Goal: Find contact information: Find contact information

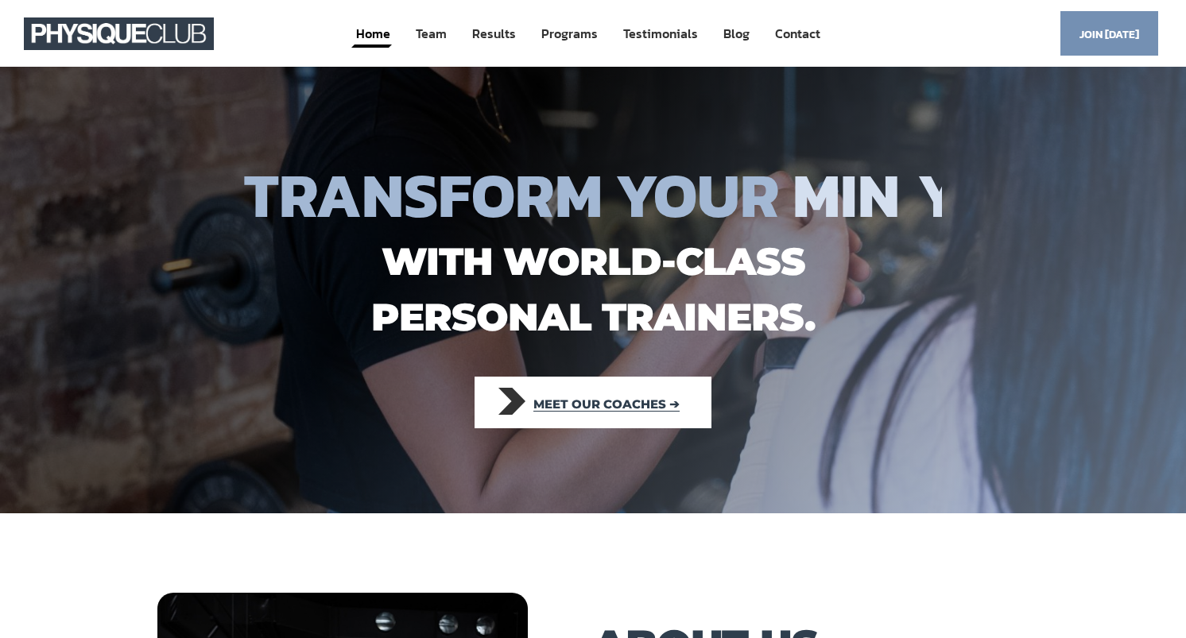
click at [609, 404] on span "Meet our coaches ➔" at bounding box center [606, 404] width 146 height 35
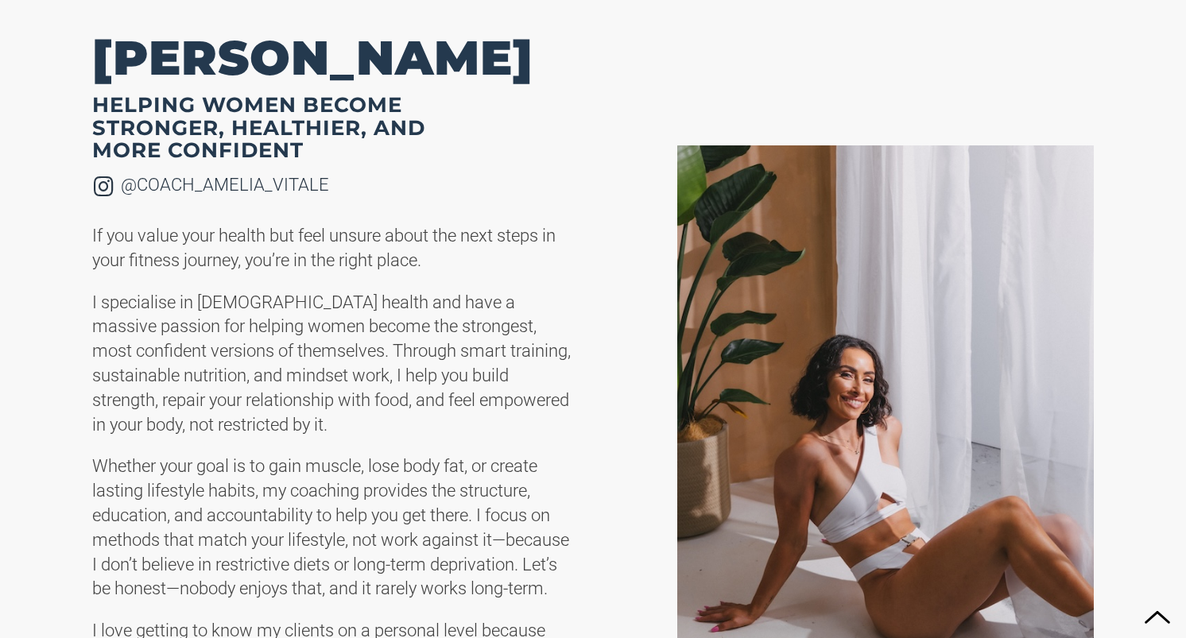
scroll to position [3052, 0]
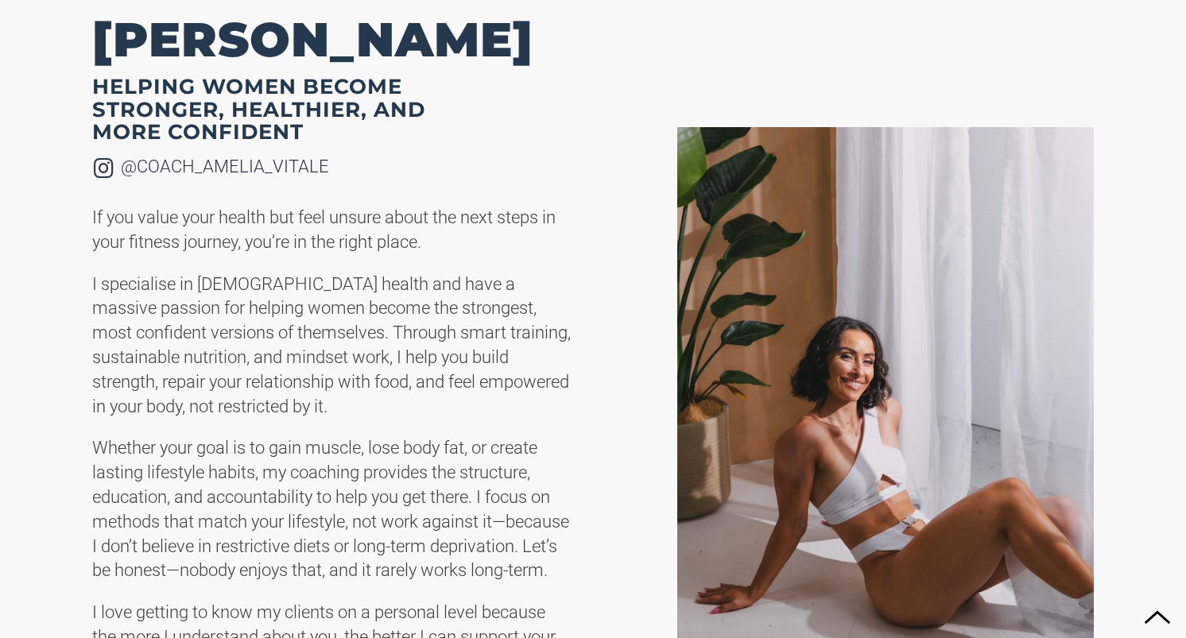
click at [492, 33] on h2 "[PERSON_NAME]" at bounding box center [332, 39] width 480 height 41
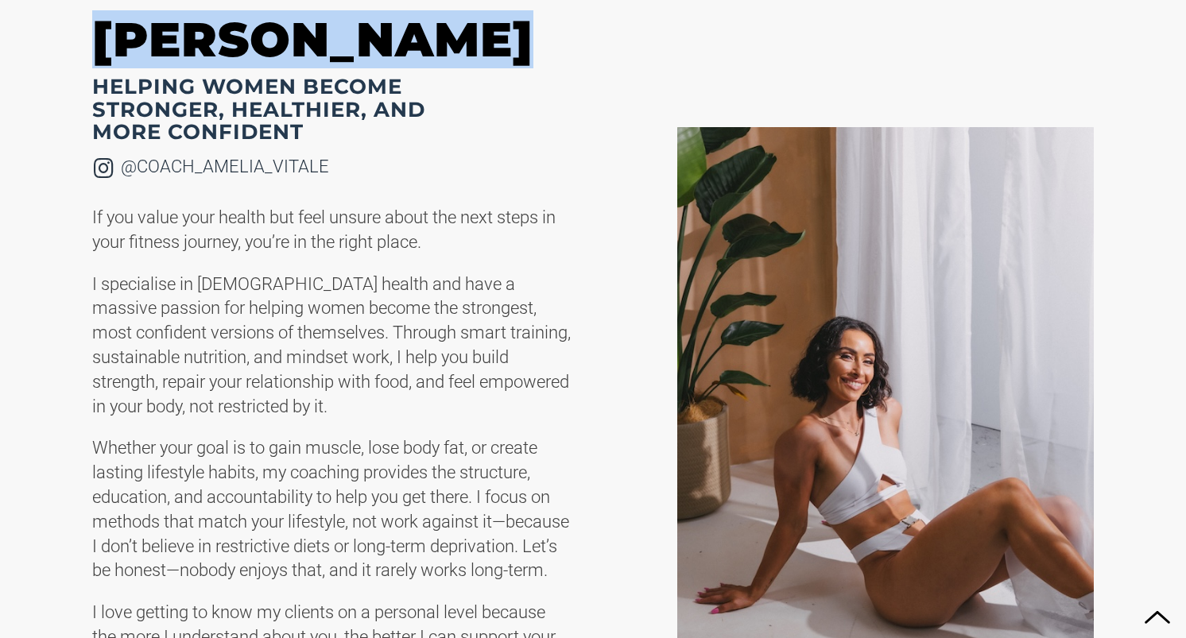
drag, startPoint x: 499, startPoint y: 37, endPoint x: 100, endPoint y: 29, distance: 399.0
click at [100, 29] on h2 "[PERSON_NAME]" at bounding box center [332, 39] width 480 height 41
copy h2 "[PERSON_NAME]"
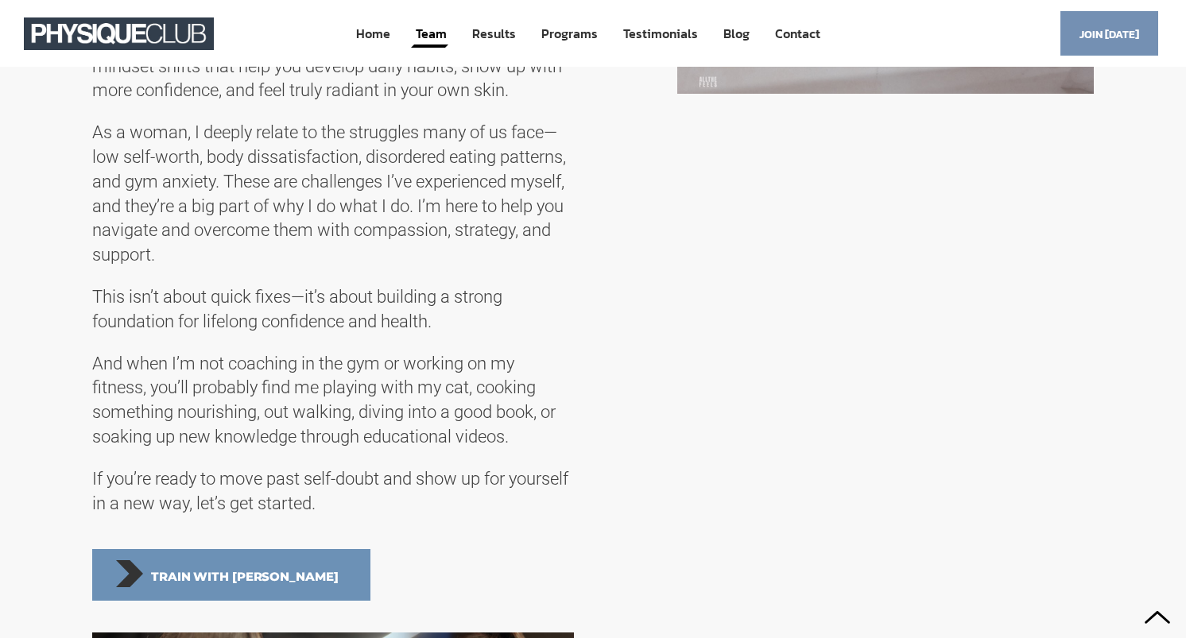
scroll to position [3663, 0]
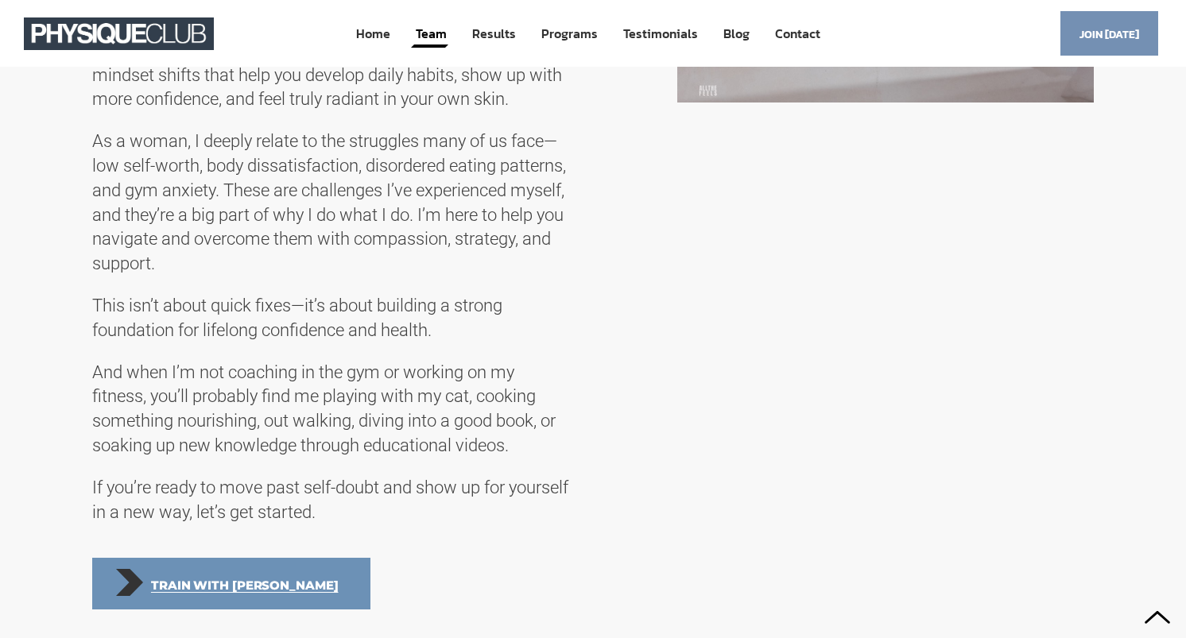
click at [207, 603] on span "Train with [PERSON_NAME]" at bounding box center [245, 585] width 188 height 35
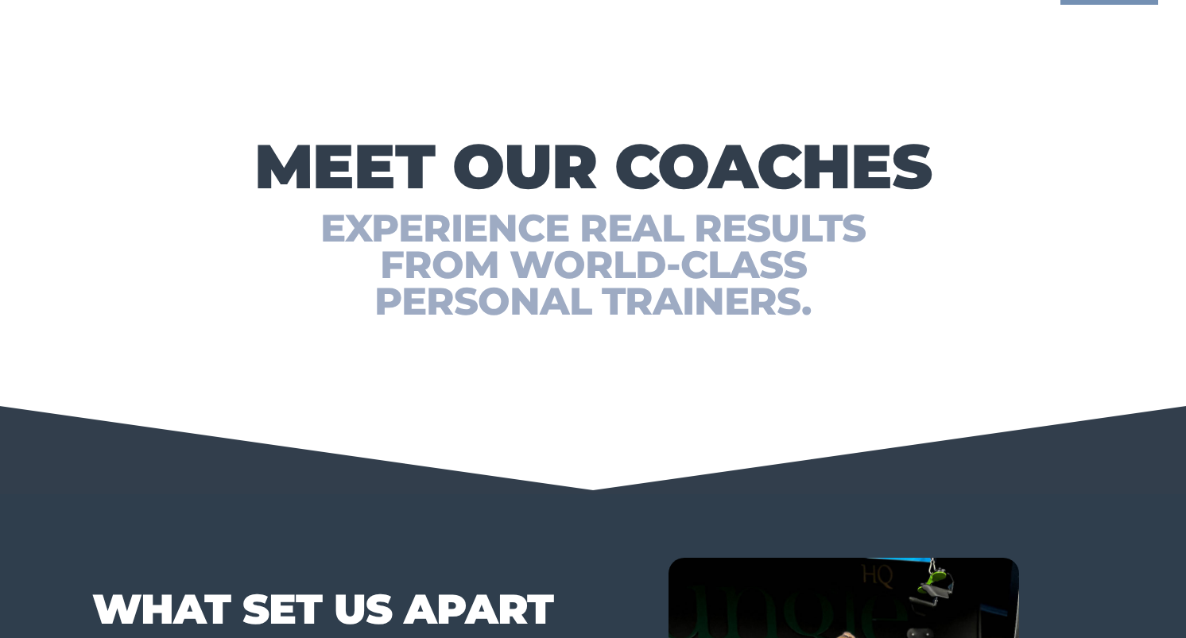
scroll to position [0, 0]
